Goal: Find specific page/section

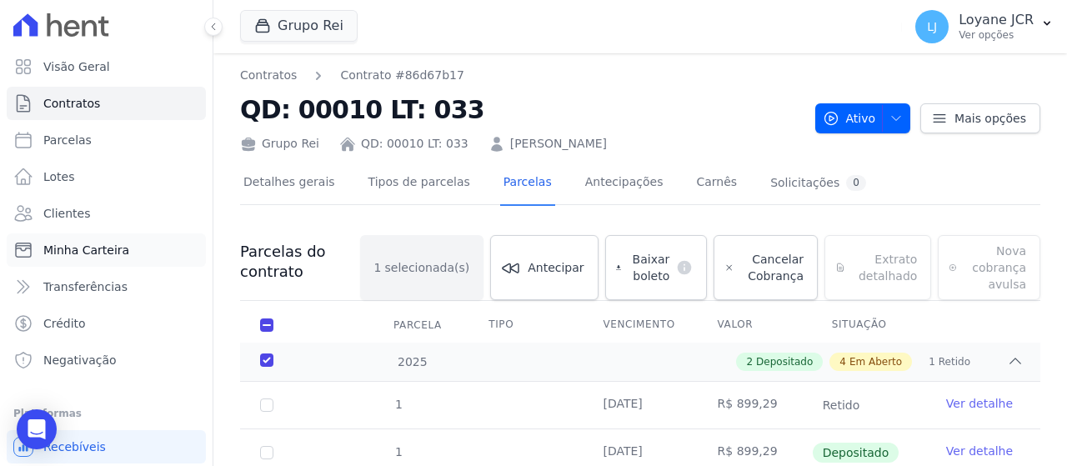
scroll to position [17, 0]
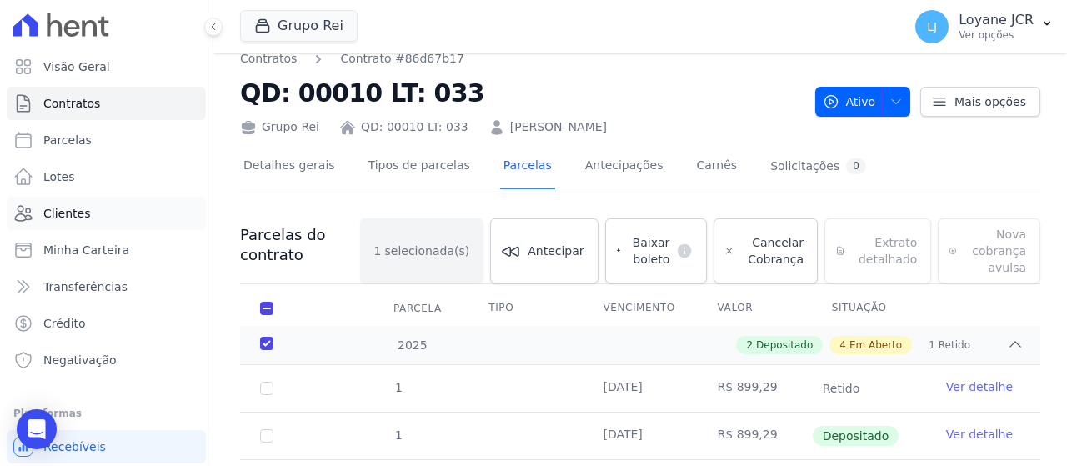
click at [58, 217] on span "Clientes" at bounding box center [66, 213] width 47 height 17
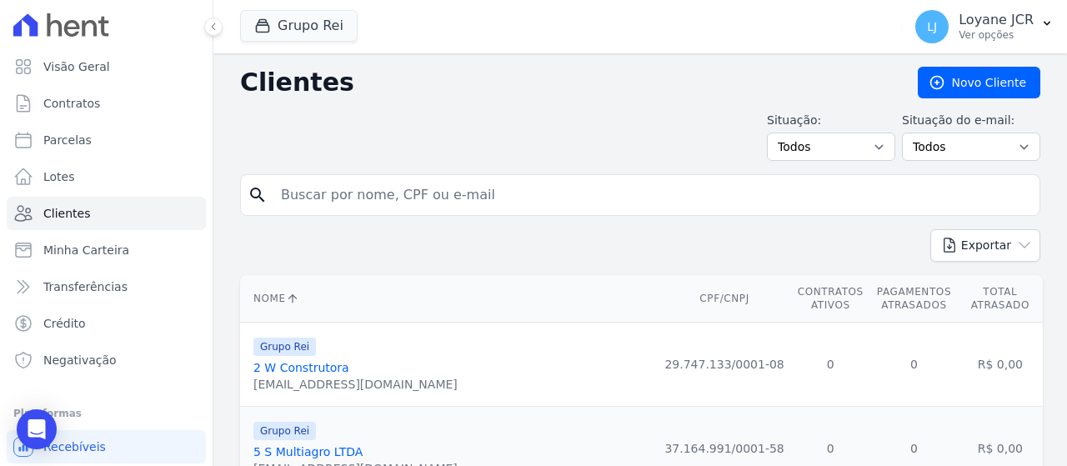
click at [538, 180] on input "search" at bounding box center [652, 194] width 762 height 33
paste input "644.604.012-15"
type input "644.604.012-15"
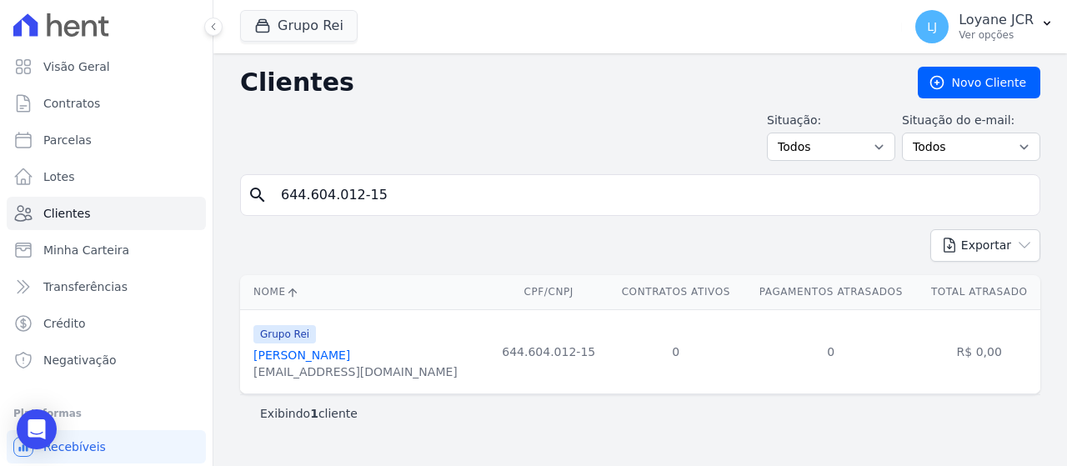
click at [350, 359] on link "[PERSON_NAME]" at bounding box center [301, 354] width 97 height 13
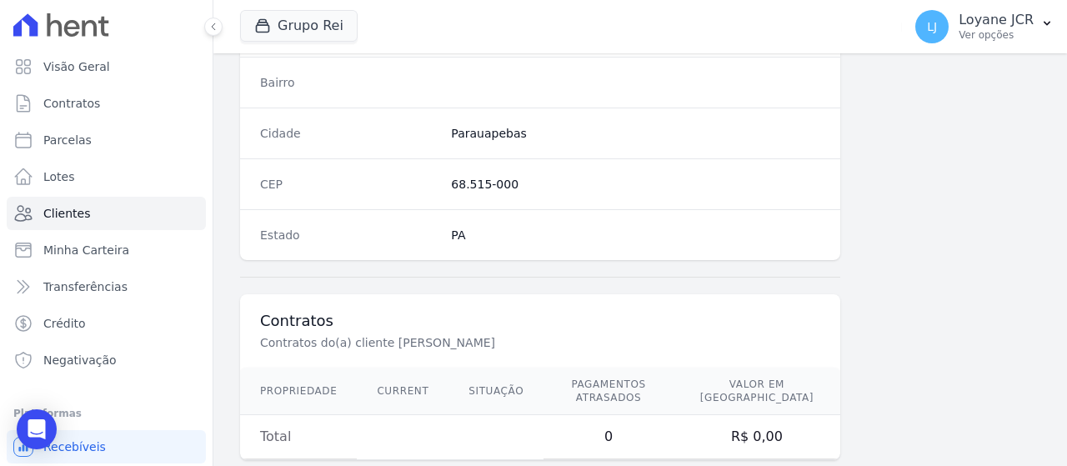
scroll to position [1021, 0]
